Goal: Transaction & Acquisition: Purchase product/service

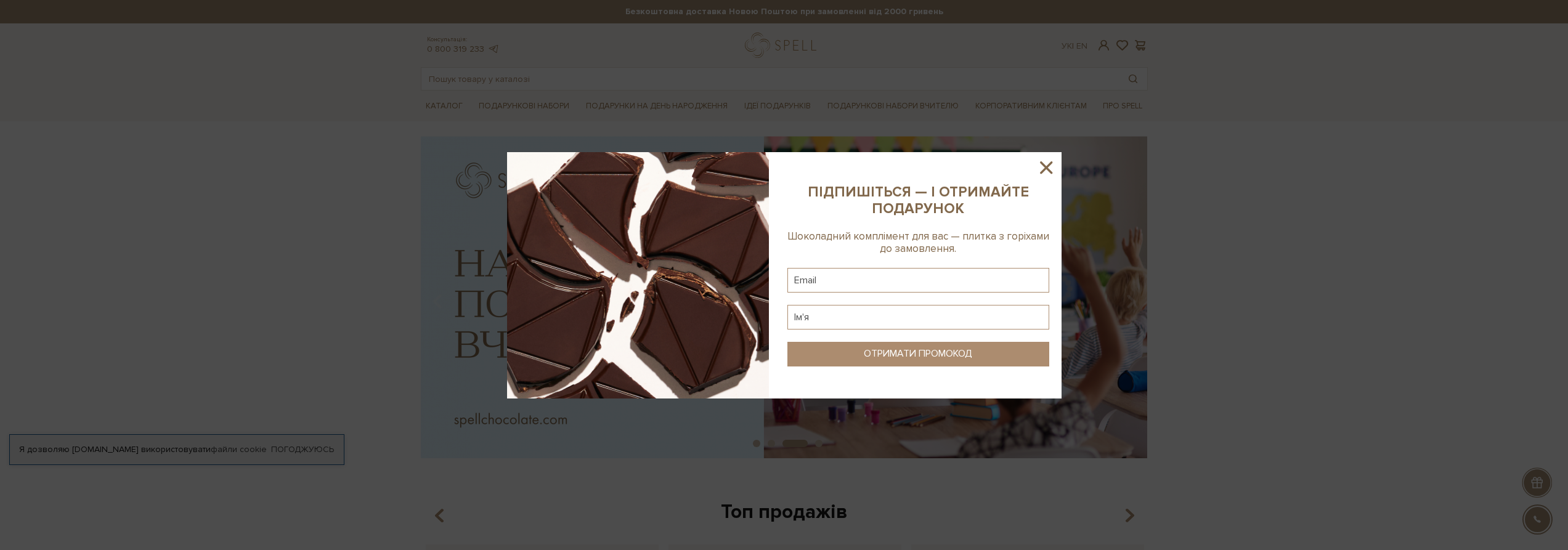
click at [1043, 164] on icon at bounding box center [1046, 168] width 12 height 12
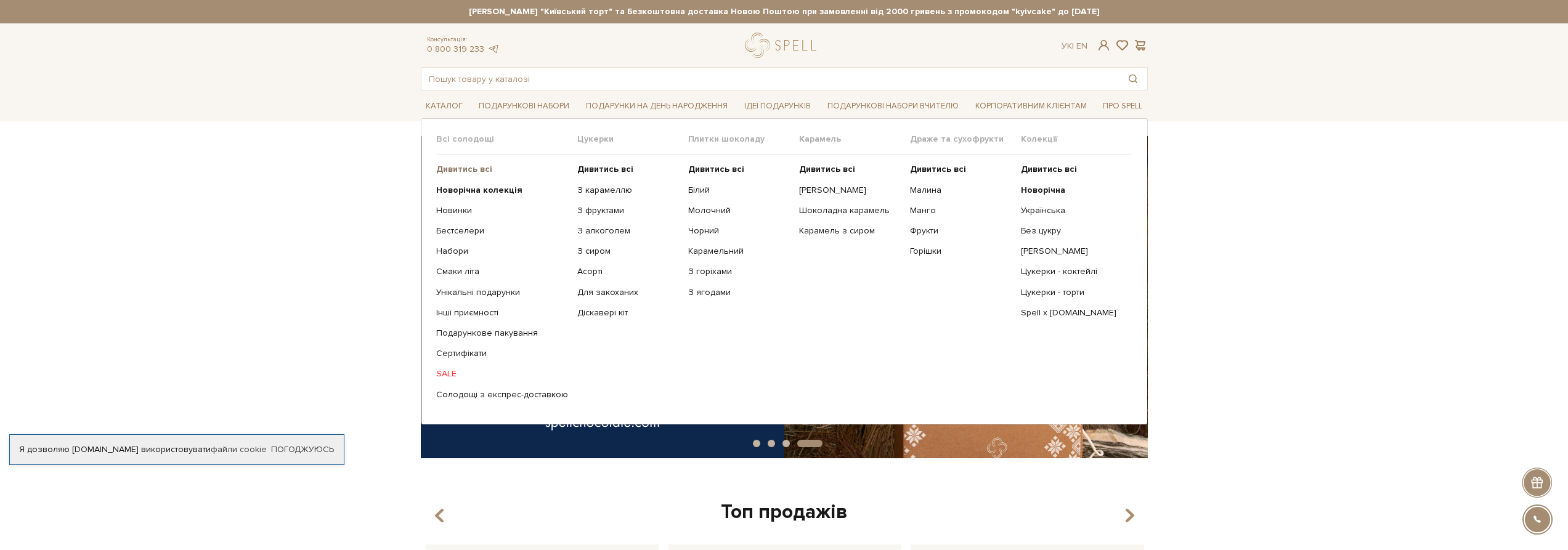
click at [459, 169] on b "Дивитись всі" at bounding box center [464, 168] width 56 height 10
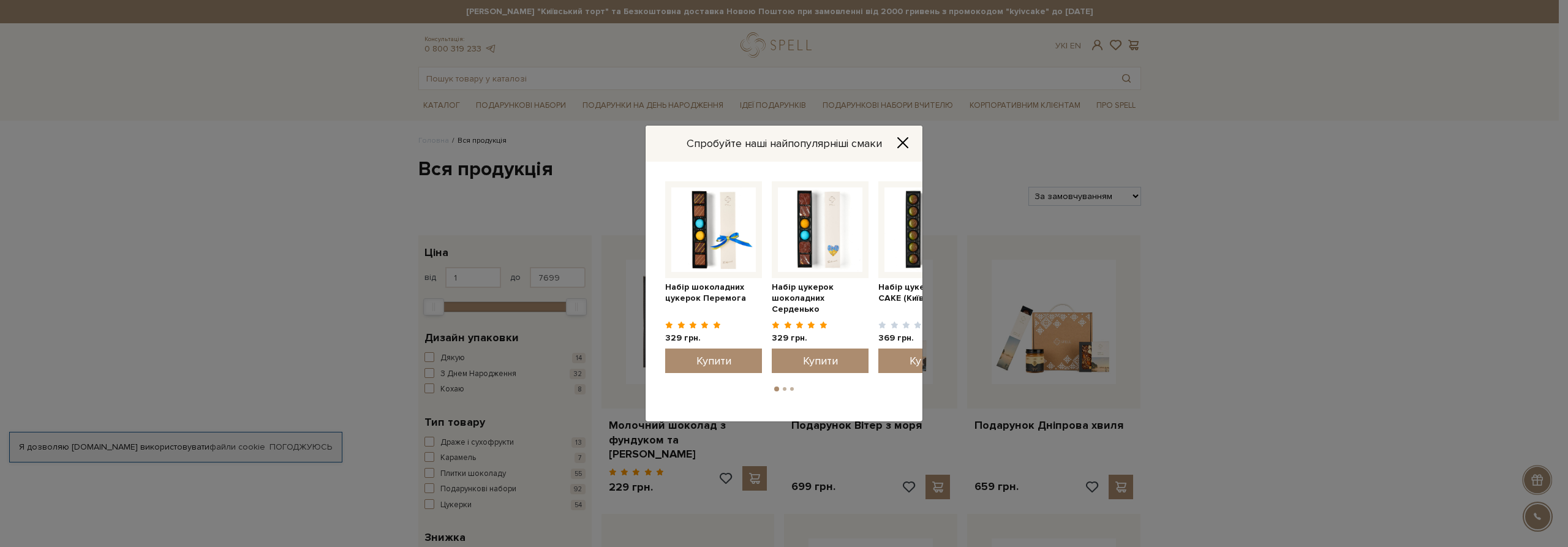
click at [901, 141] on icon "Close" at bounding box center [903, 142] width 10 height 10
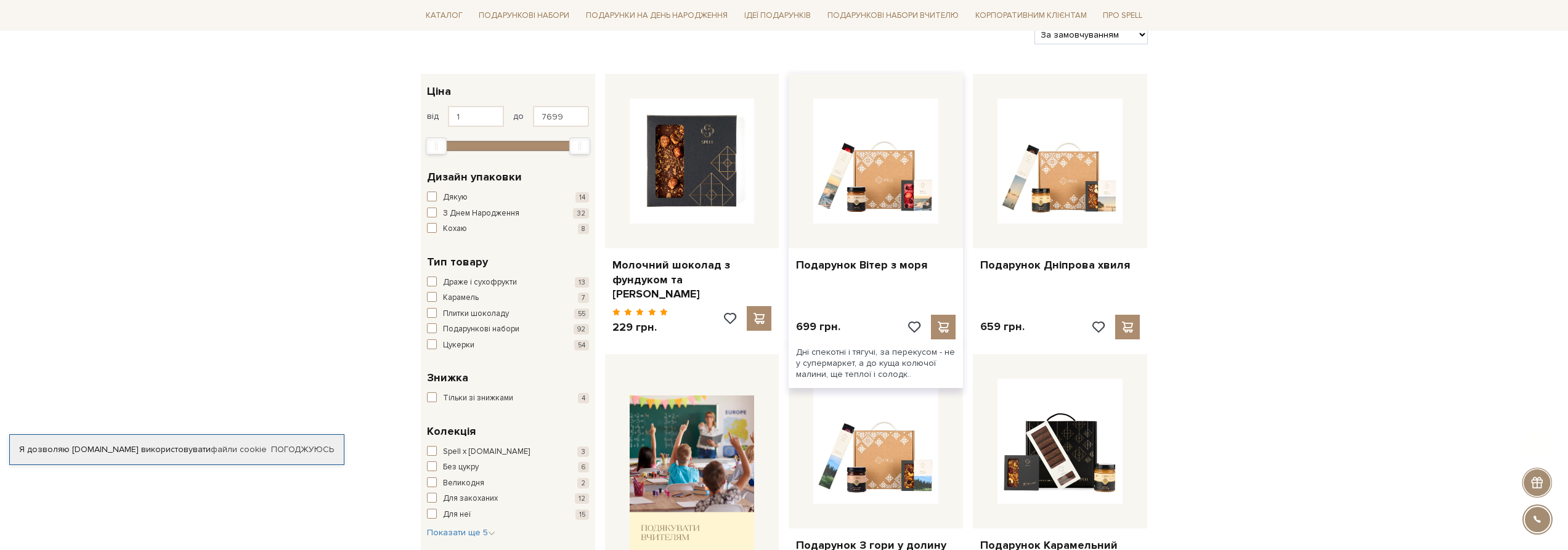
scroll to position [184, 0]
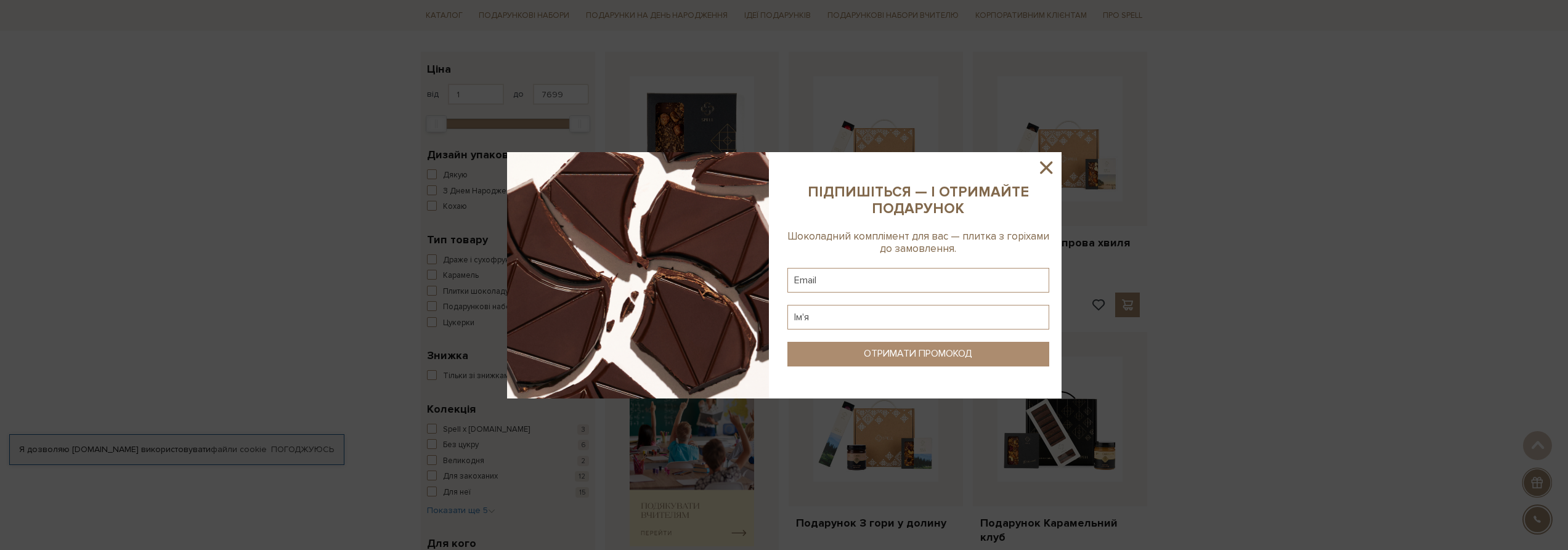
click at [1048, 172] on icon at bounding box center [1046, 167] width 21 height 21
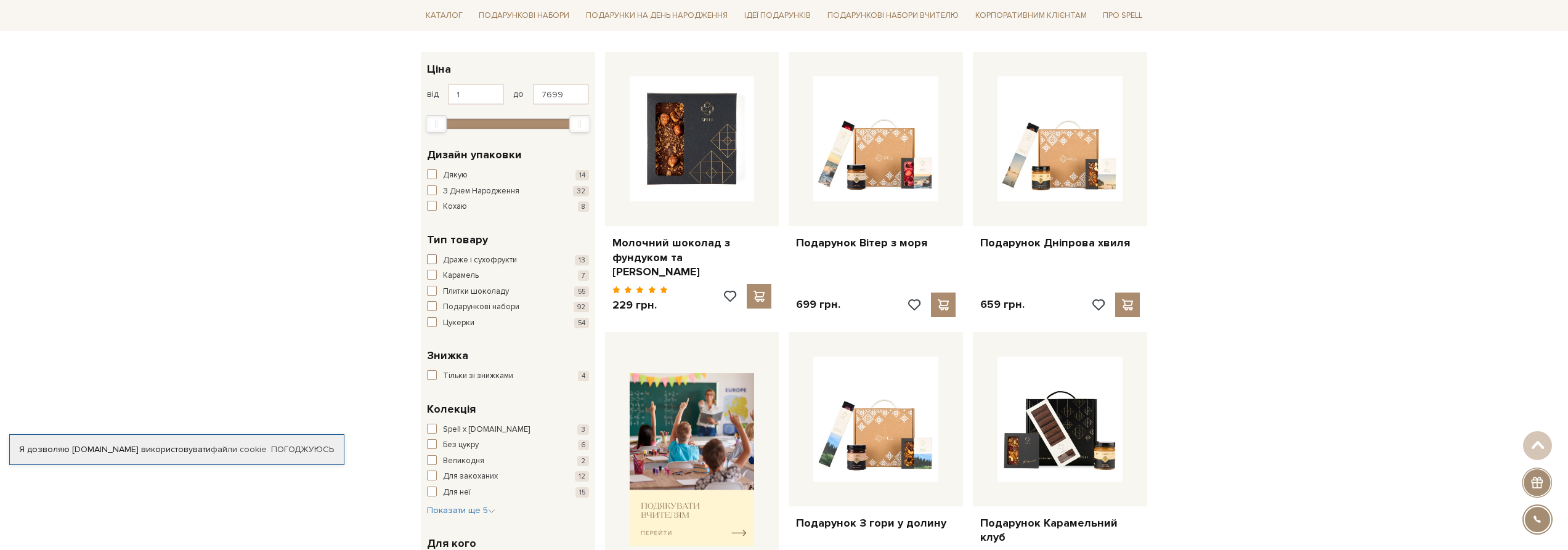
drag, startPoint x: 521, startPoint y: 260, endPoint x: 458, endPoint y: 264, distance: 63.1
click at [458, 264] on button "Драже і сухофрукти 13" at bounding box center [508, 260] width 162 height 12
